Goal: Task Accomplishment & Management: Manage account settings

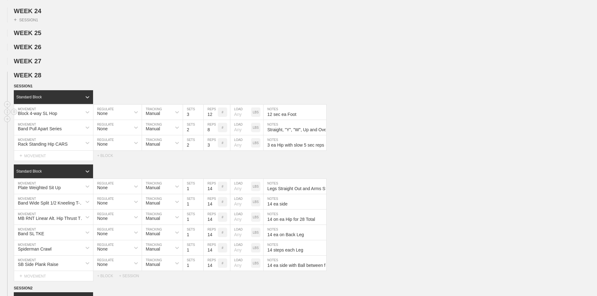
scroll to position [582, 0]
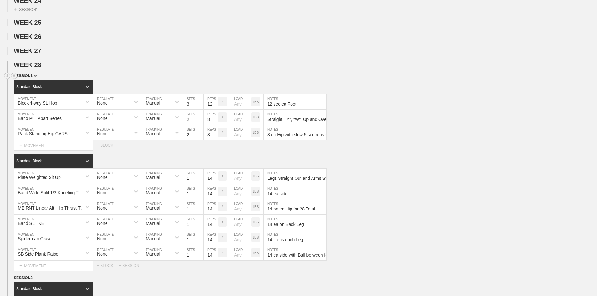
click at [29, 78] on span "SESSION 1" at bounding box center [25, 76] width 23 height 4
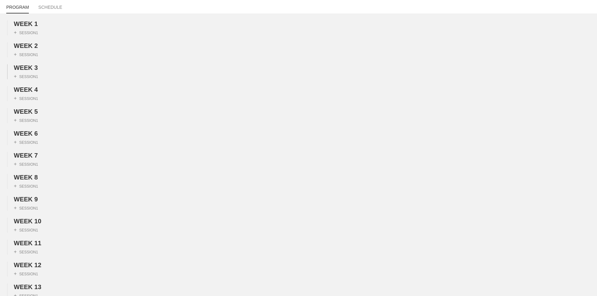
scroll to position [0, 0]
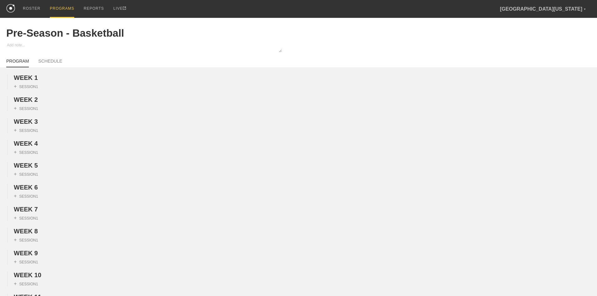
click at [58, 13] on div "PROGRAMS" at bounding box center [62, 9] width 24 height 18
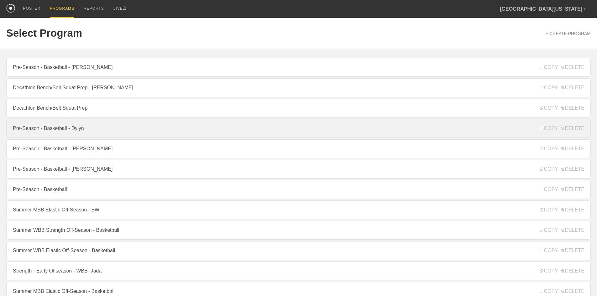
click at [71, 124] on link "Pre-Season - Basketball - Dylyn" at bounding box center [298, 128] width 584 height 19
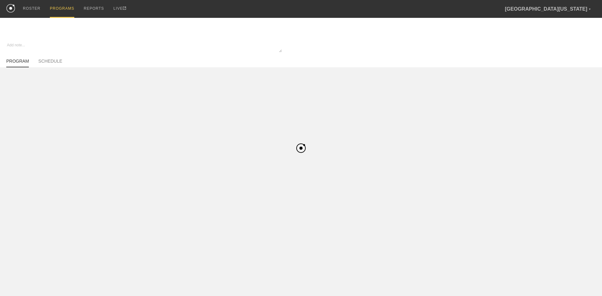
type textarea "x"
type input "Pre-Season - Basketball - Dylyn"
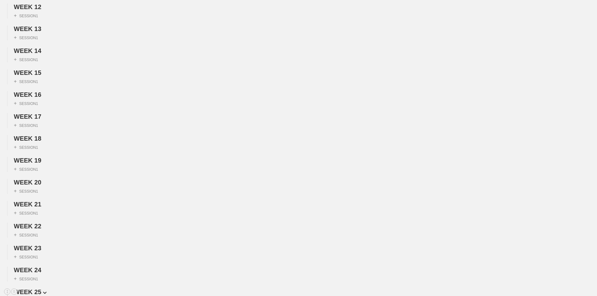
scroll to position [501, 0]
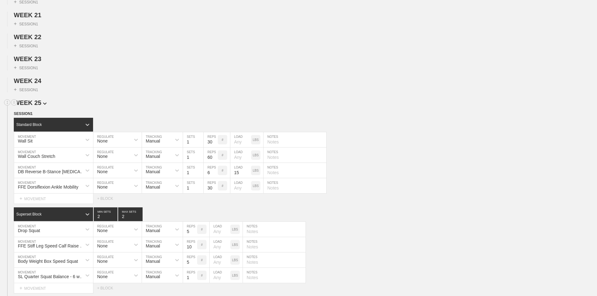
drag, startPoint x: 27, startPoint y: 115, endPoint x: 34, endPoint y: 120, distance: 8.7
click at [36, 106] on span "WEEK 25" at bounding box center [30, 102] width 33 height 7
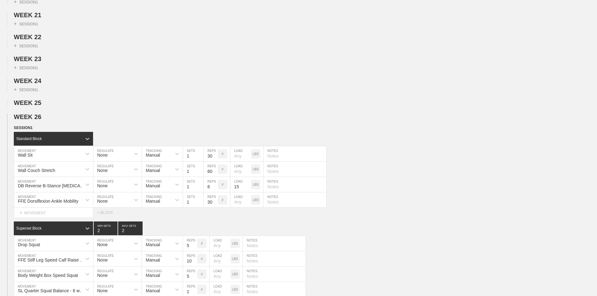
click at [35, 120] on span "WEEK 26" at bounding box center [30, 116] width 33 height 7
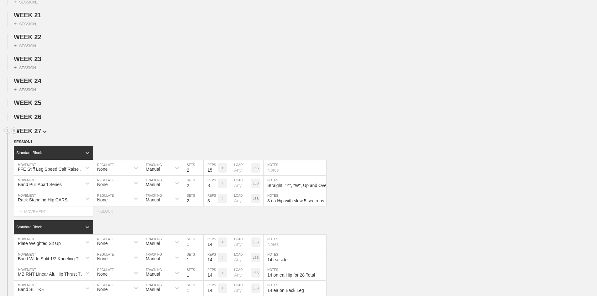
click at [35, 134] on span "WEEK 27" at bounding box center [30, 131] width 33 height 7
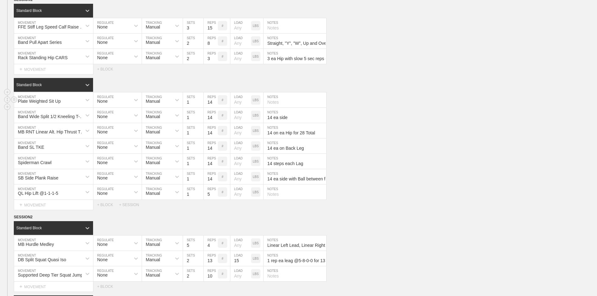
scroll to position [658, 0]
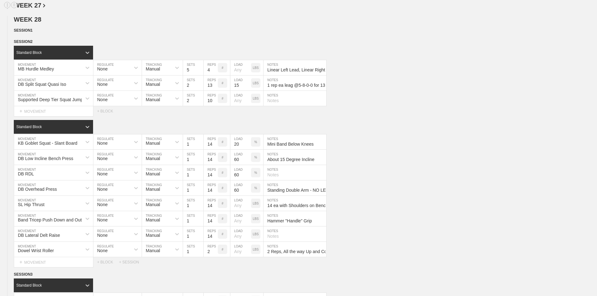
scroll to position [627, 0]
